Goal: Task Accomplishment & Management: Use online tool/utility

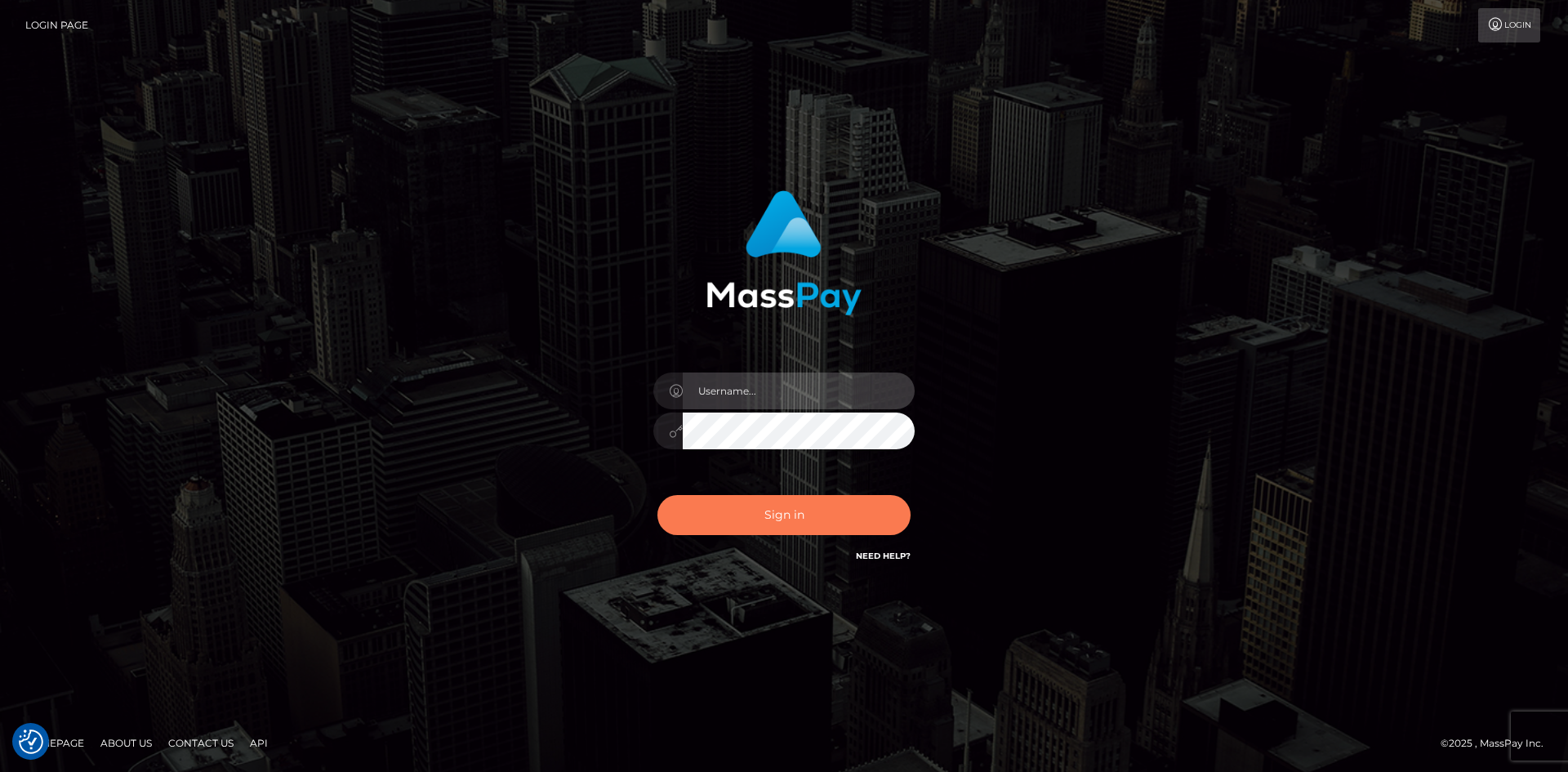
type input "hello.feetfinder"
click at [814, 511] on button "Sign in" at bounding box center [784, 515] width 253 height 40
type input "hello.feetfinder"
click at [818, 517] on button "Sign in" at bounding box center [784, 515] width 253 height 40
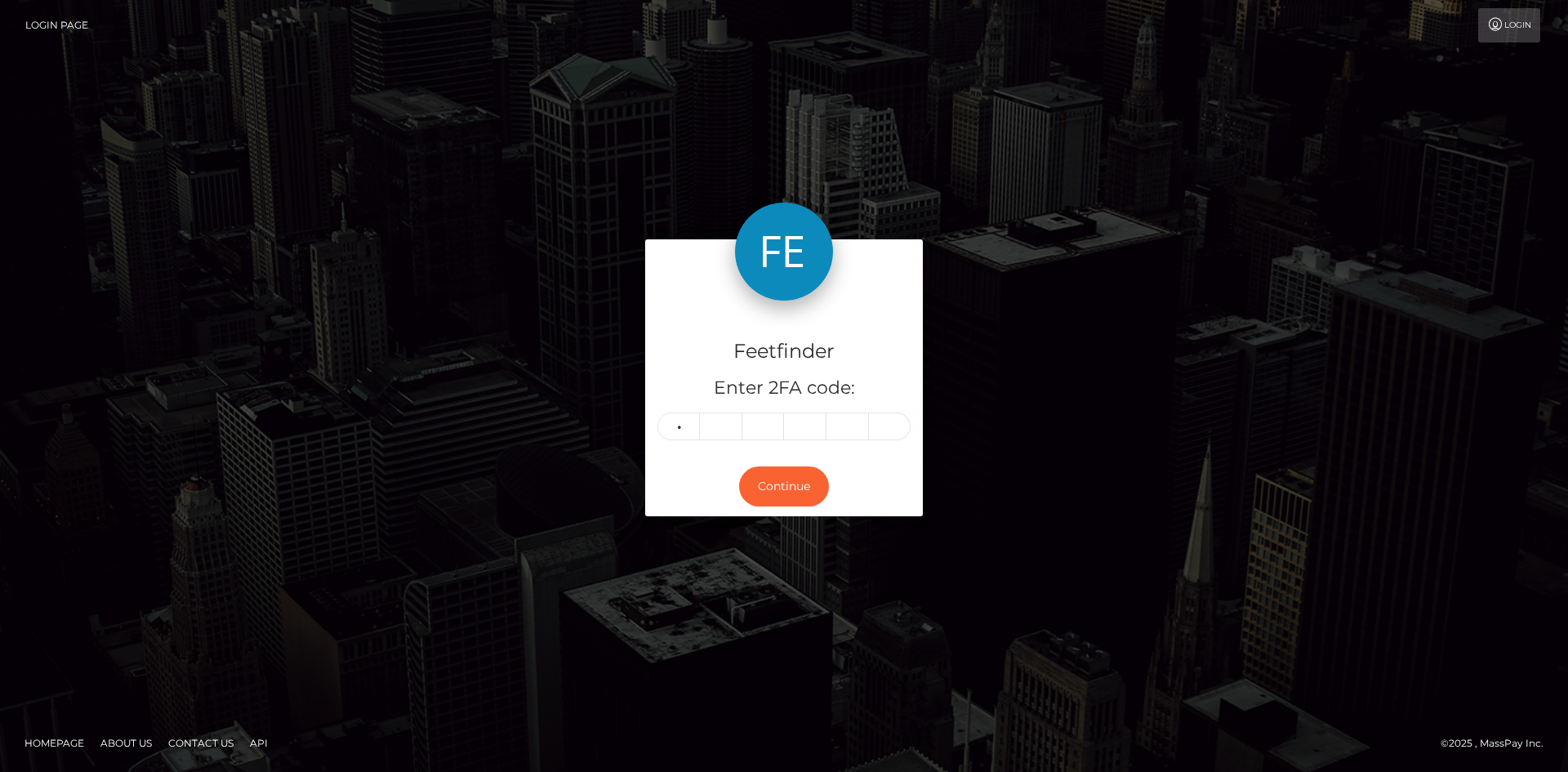
type input "9"
type input "2"
type input "3"
type input "0"
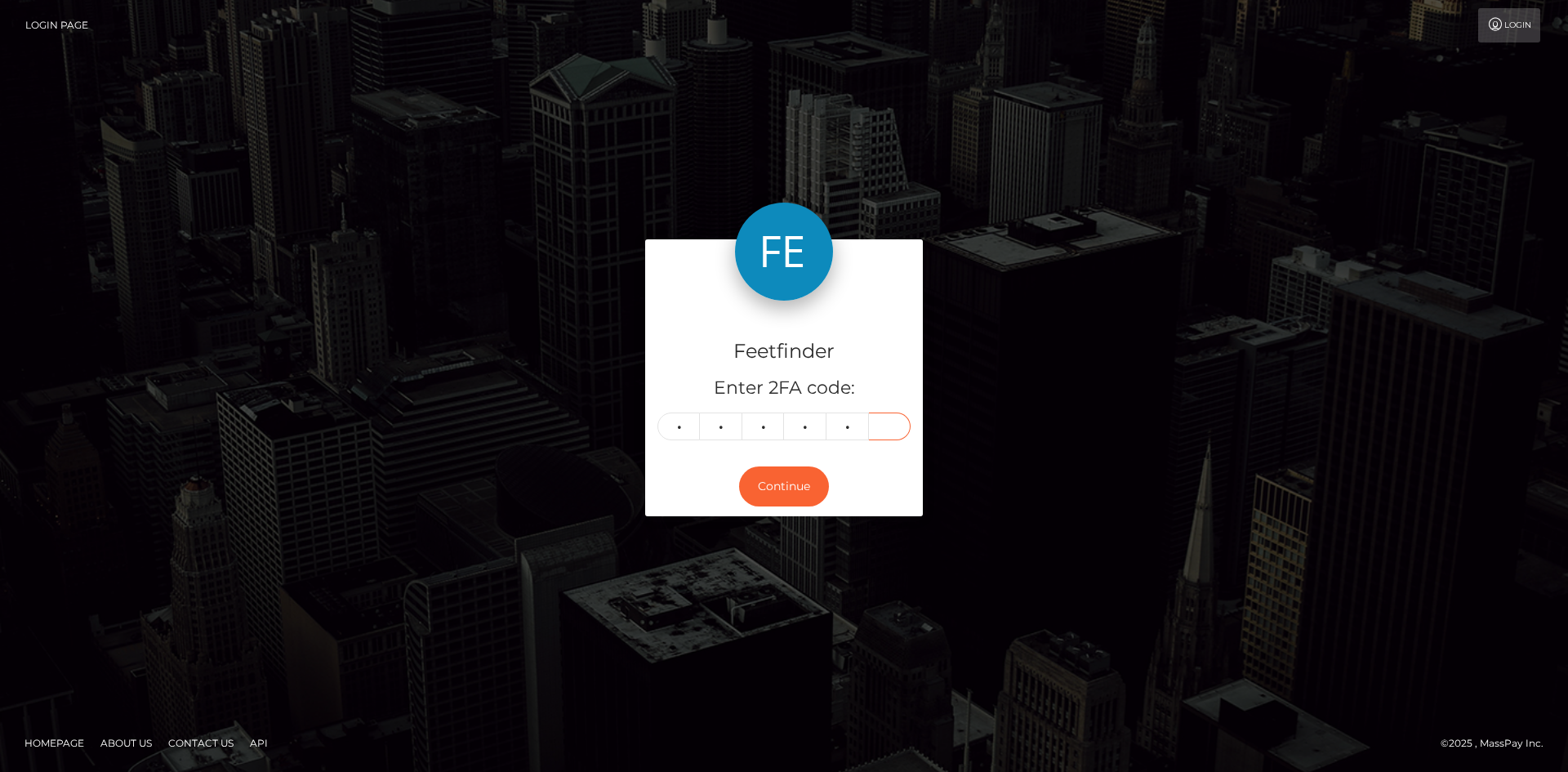
type input "9"
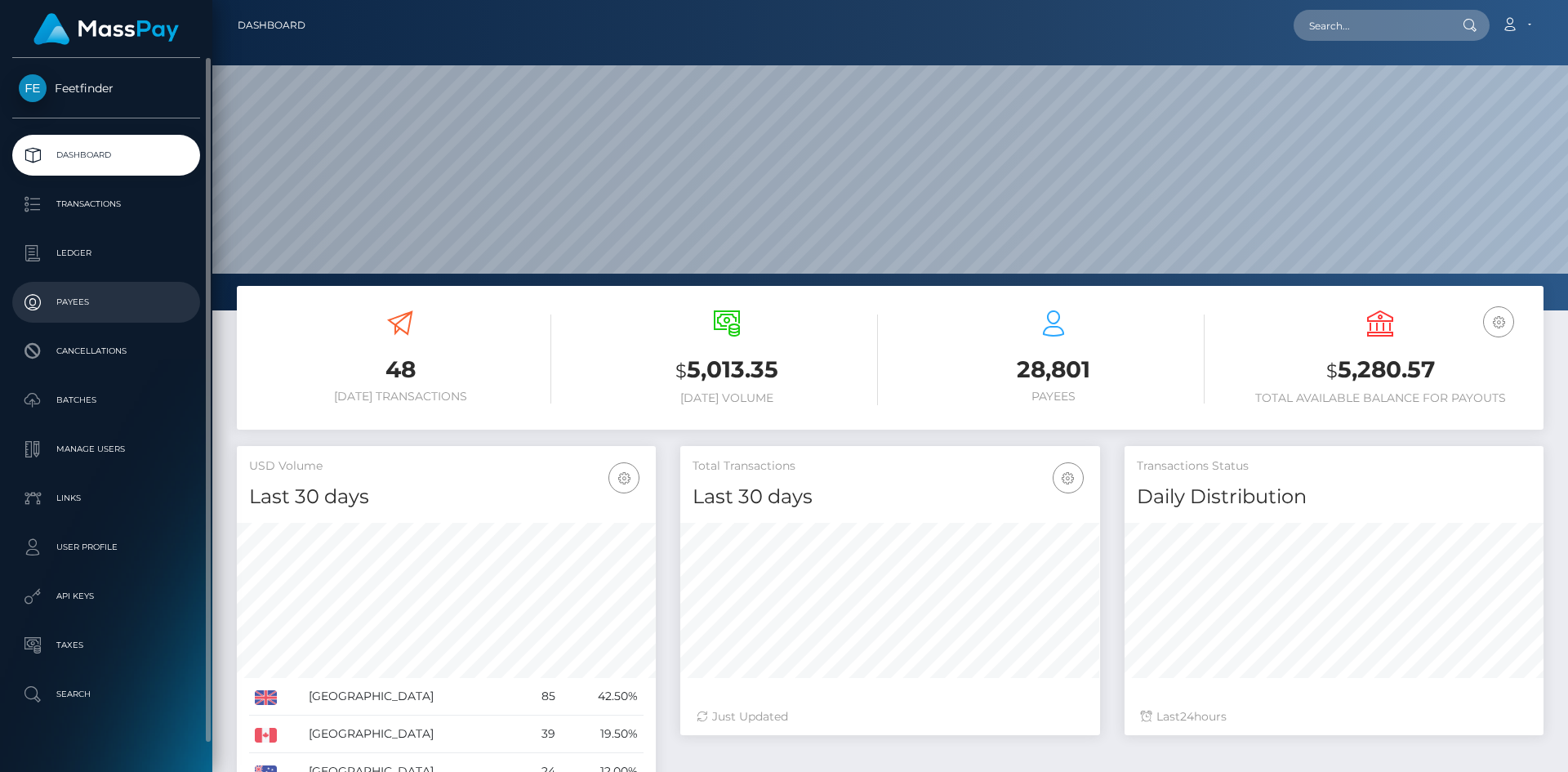
scroll to position [290, 420]
click at [98, 297] on p "Payees" at bounding box center [106, 302] width 175 height 24
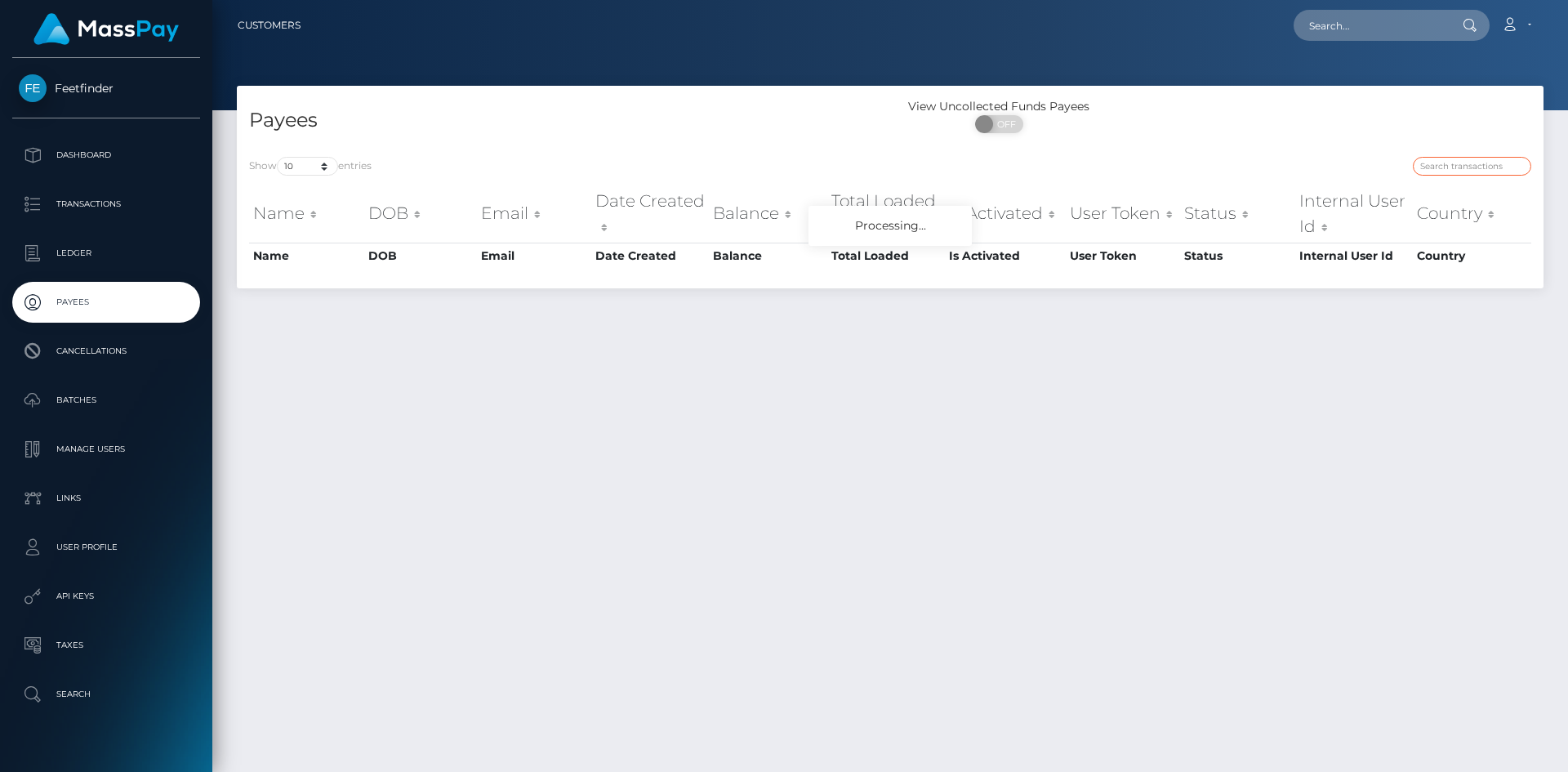
click at [1456, 160] on input "search" at bounding box center [1471, 166] width 118 height 18
paste input "b255005f-6ed5-11f0-87f1-0266f44cc279"
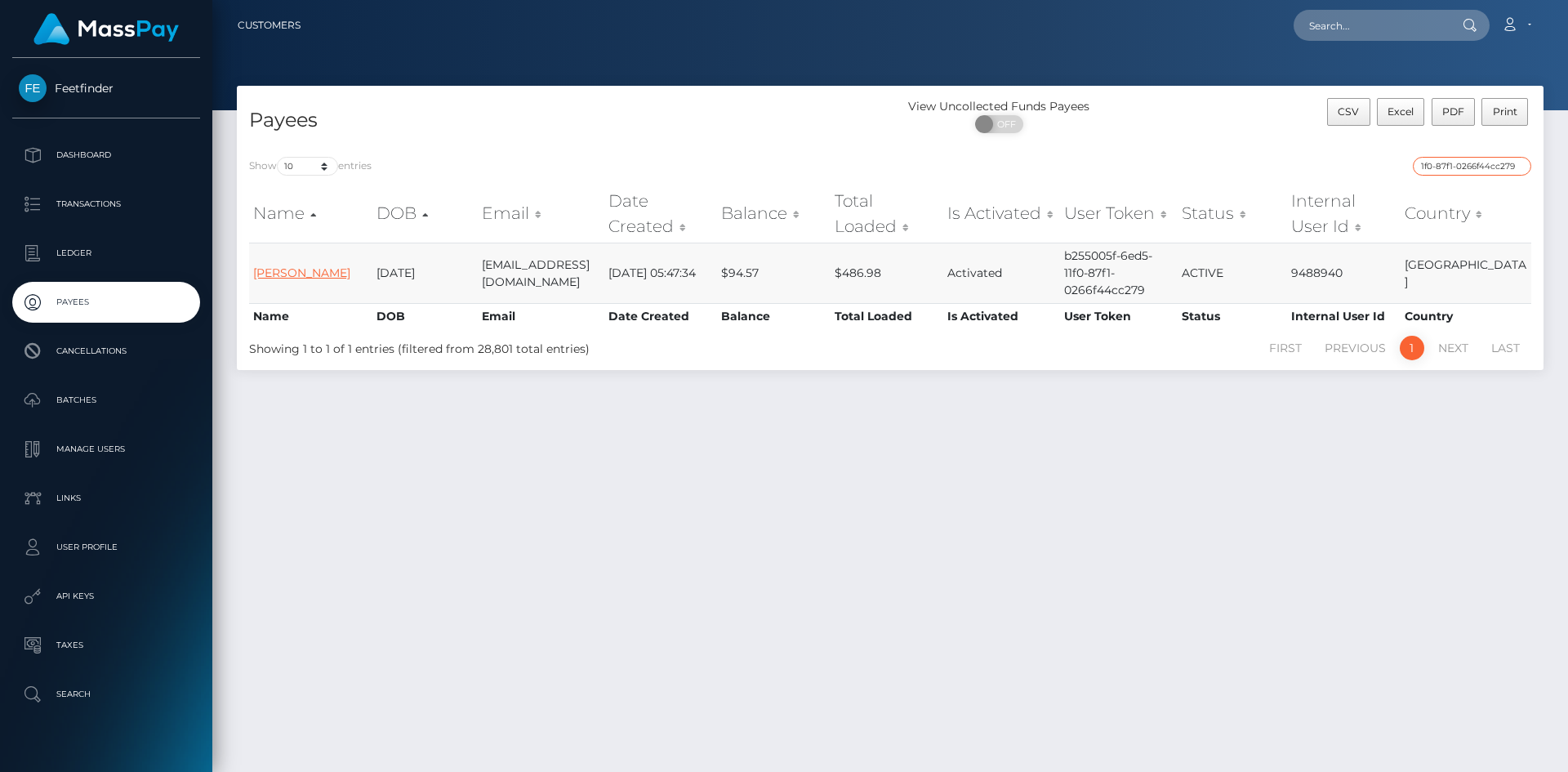
type input "b255005f-6ed5-11f0-87f1-0266f44cc279"
click at [270, 274] on link "Klara Dimovska" at bounding box center [302, 273] width 97 height 15
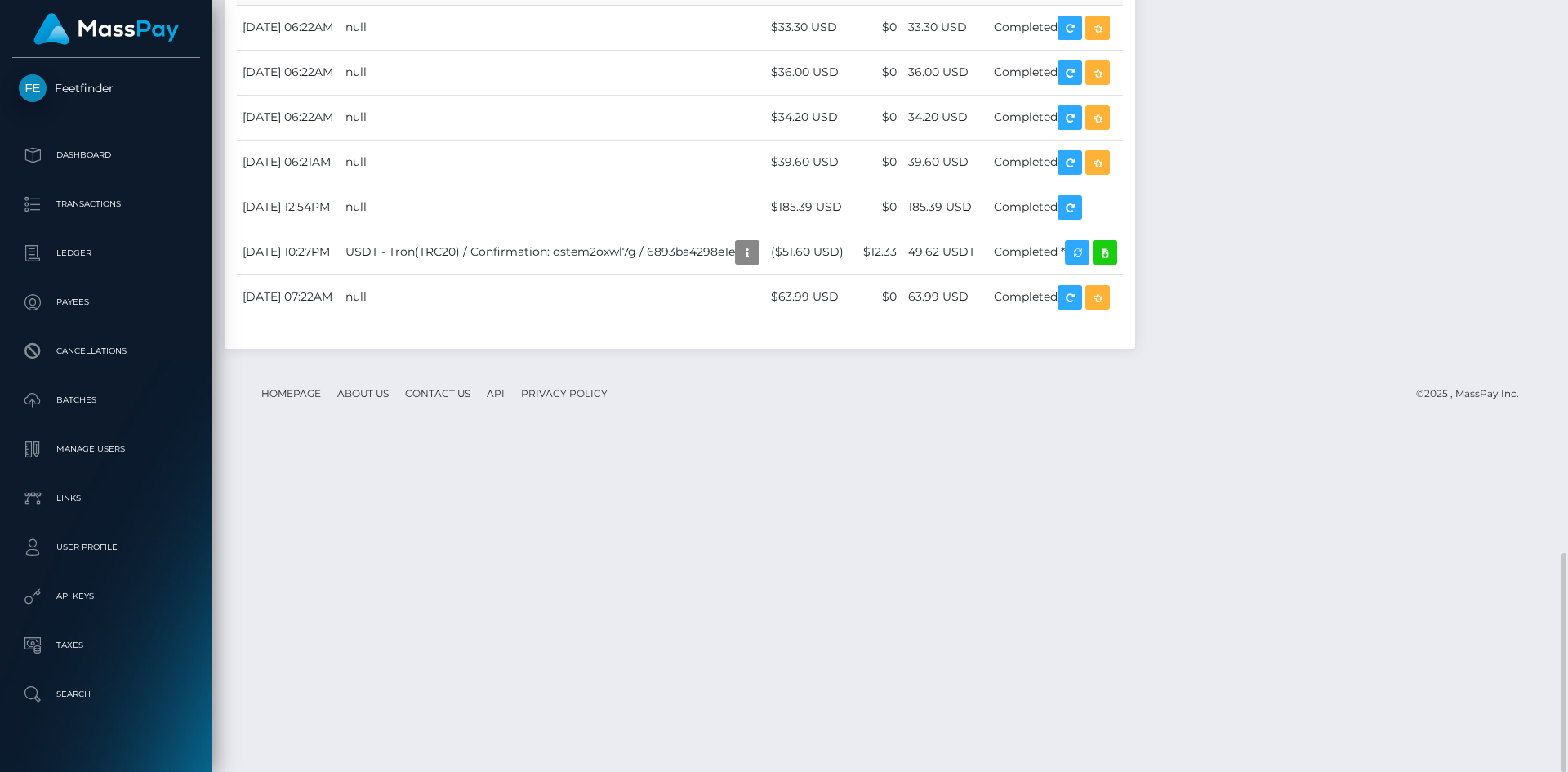
scroll to position [196, 420]
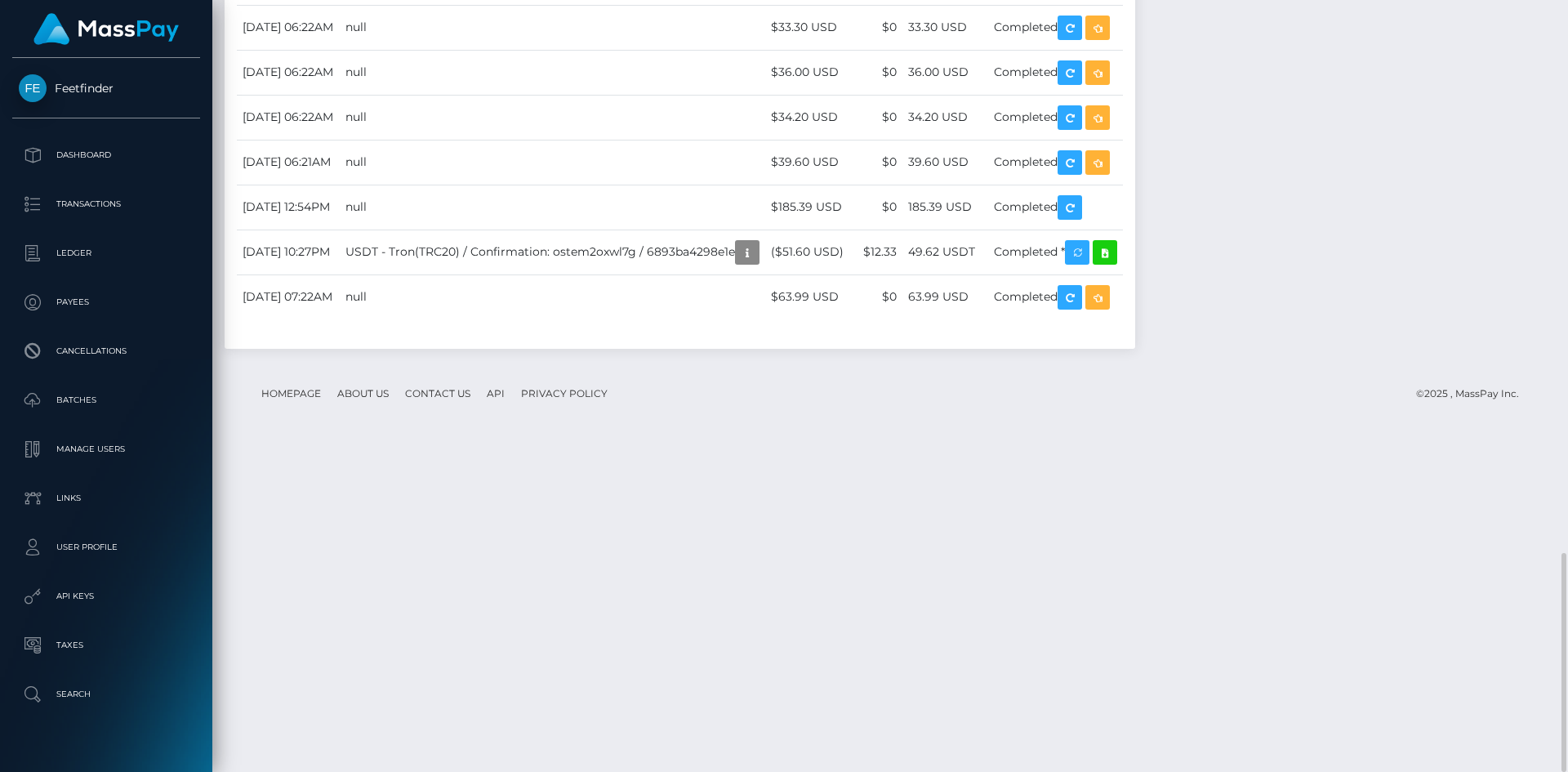
drag, startPoint x: 430, startPoint y: 267, endPoint x: 547, endPoint y: 267, distance: 117.0
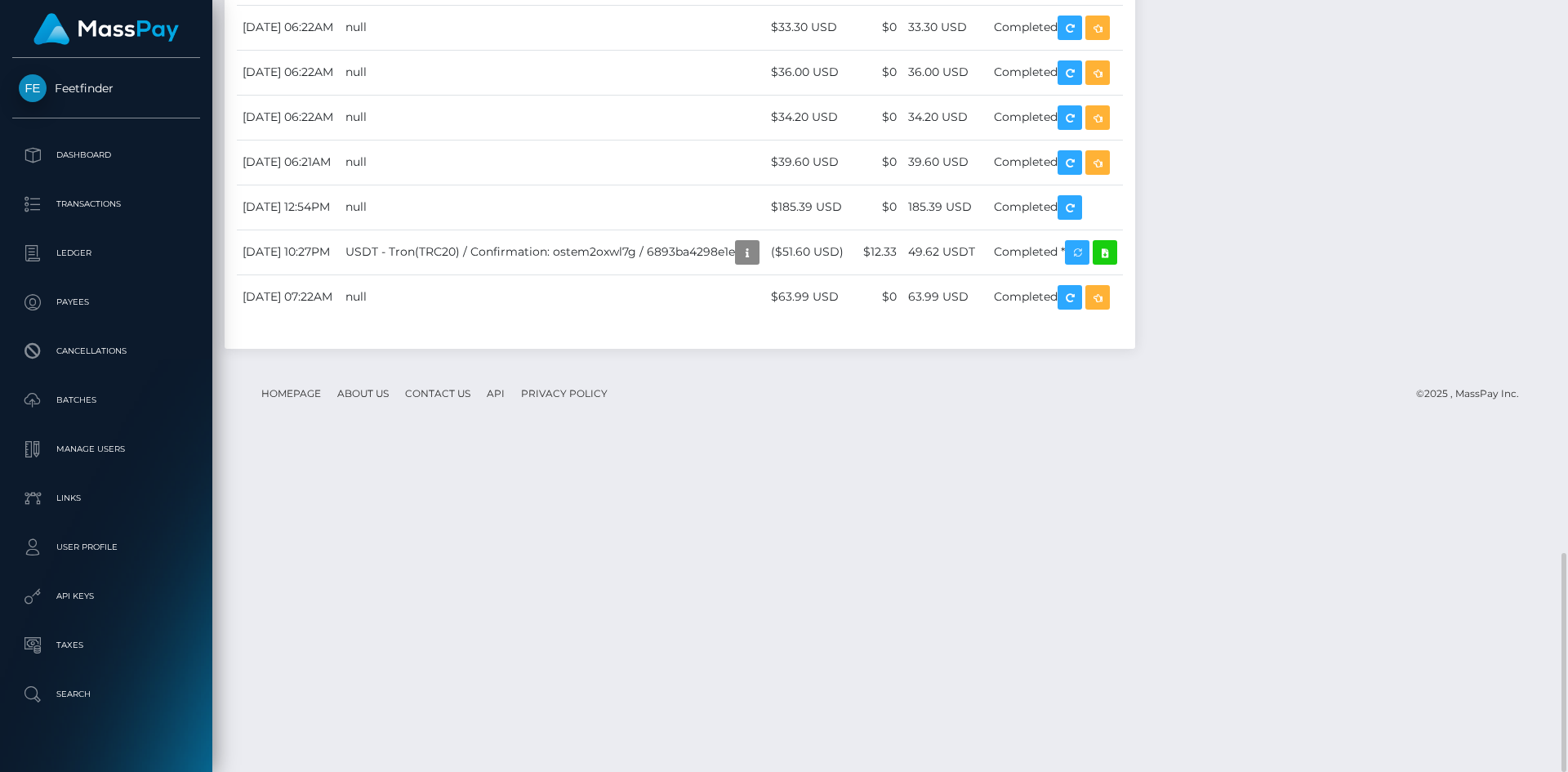
drag, startPoint x: 454, startPoint y: 179, endPoint x: 452, endPoint y: 211, distance: 32.1
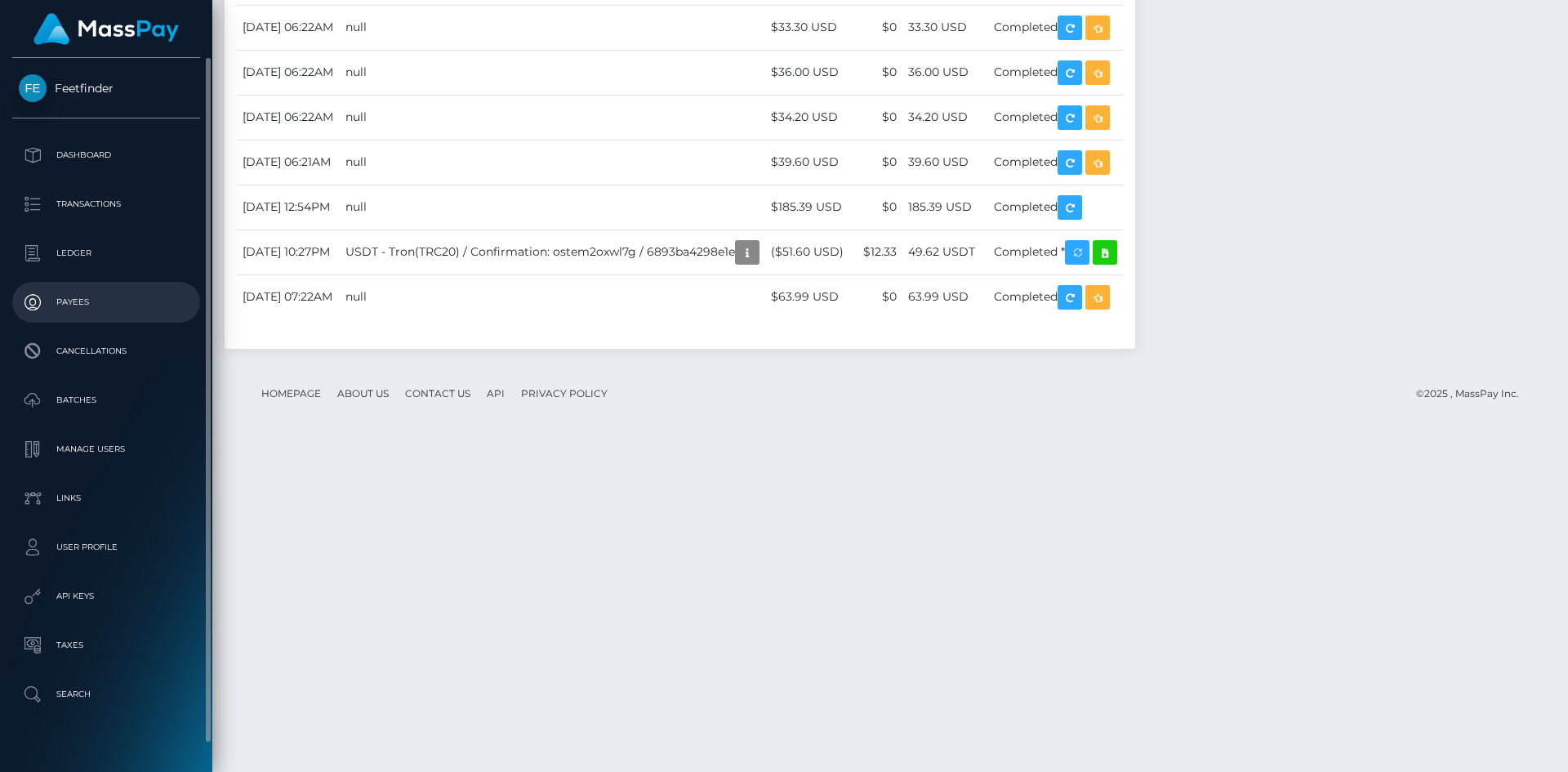
click at [92, 294] on p "Payees" at bounding box center [106, 302] width 175 height 24
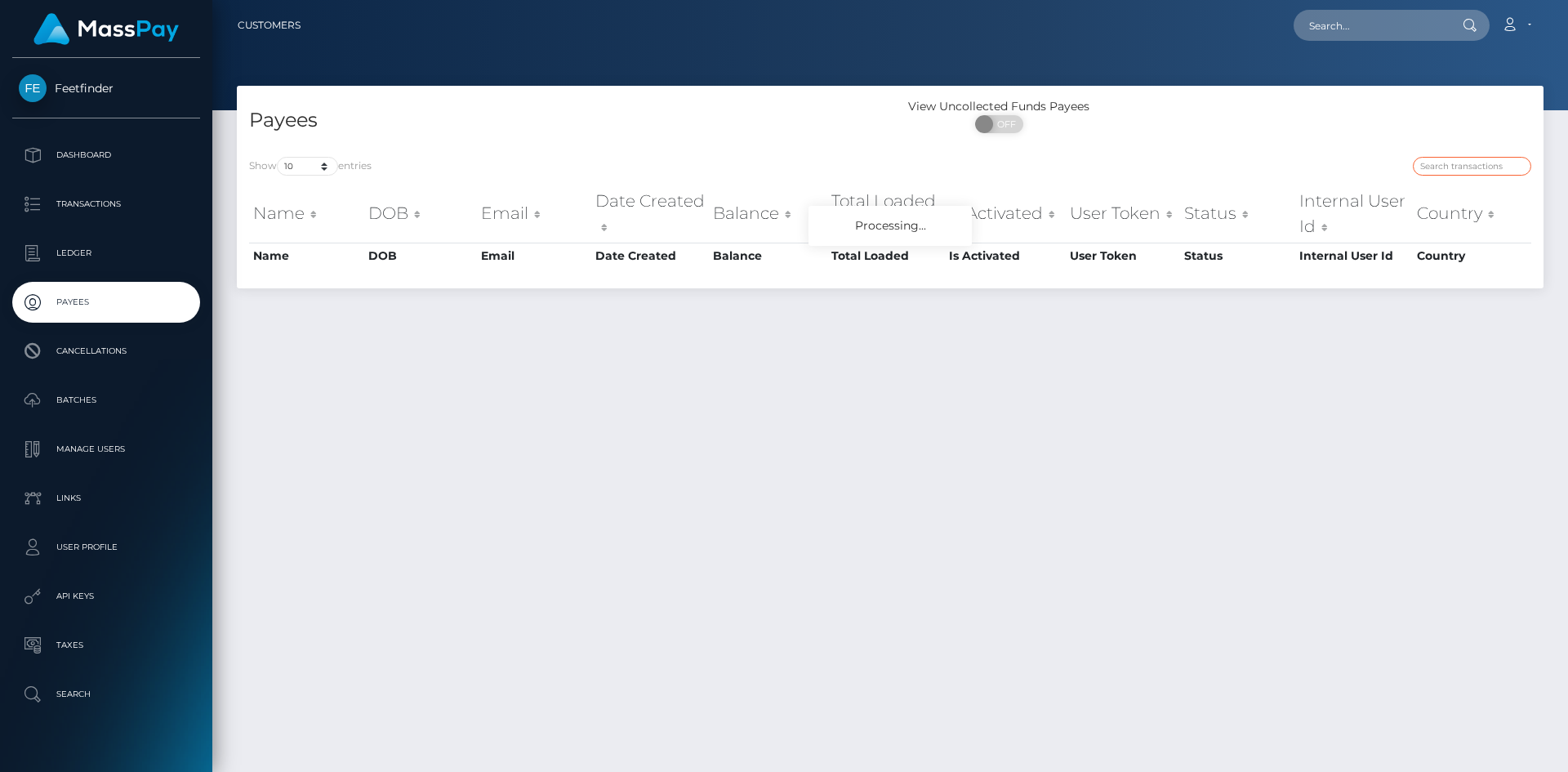
click at [1453, 163] on input "search" at bounding box center [1471, 166] width 118 height 18
paste input "03ac731d-7b92-11f0-8023-0266f44cc279"
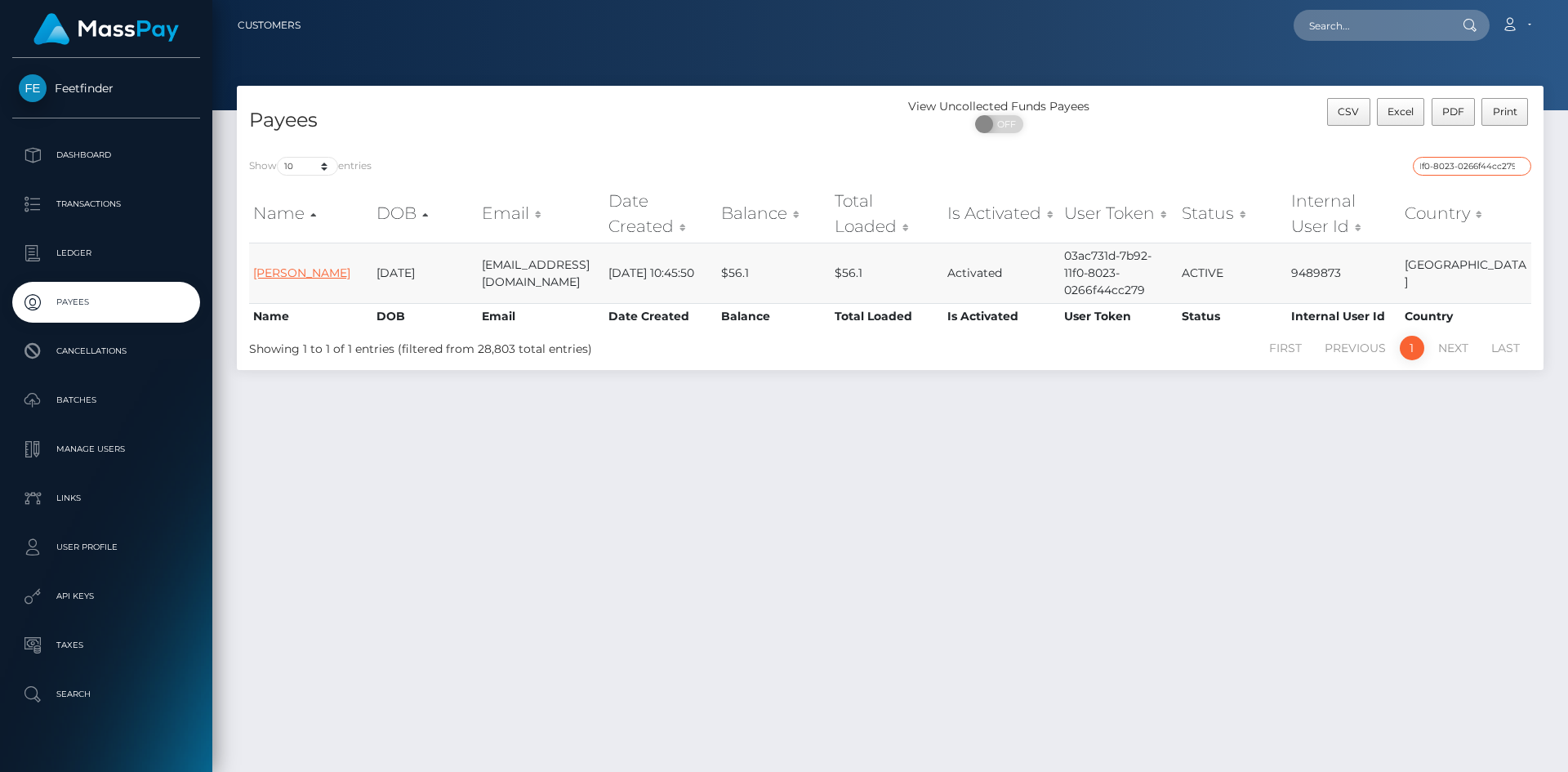
type input "03ac731d-7b92-11f0-8023-0266f44cc279"
click at [284, 268] on link "Lois Quadflieg" at bounding box center [302, 273] width 97 height 15
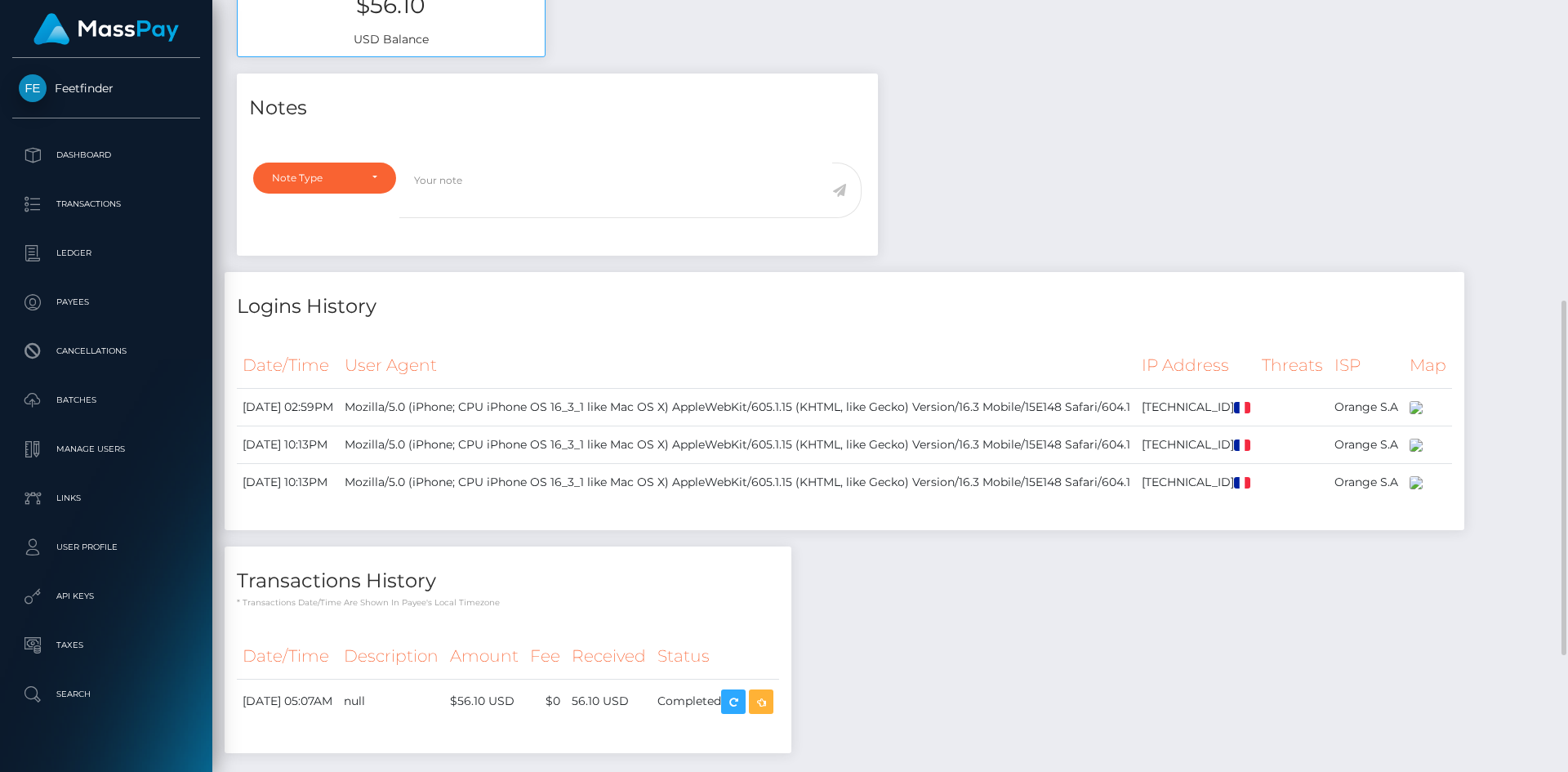
scroll to position [908, 0]
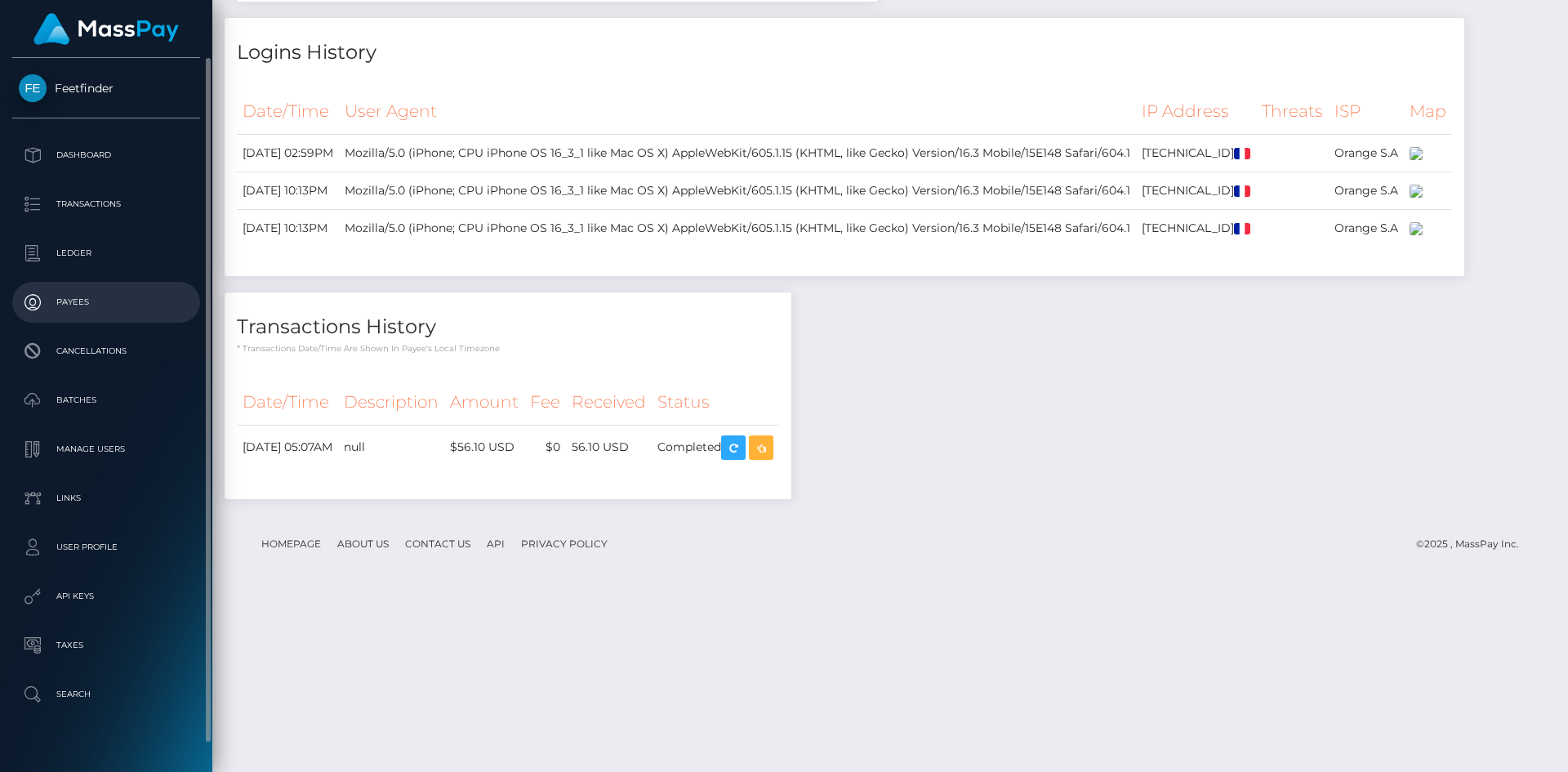
click at [80, 296] on p "Payees" at bounding box center [106, 302] width 175 height 24
